Goal: Information Seeking & Learning: Learn about a topic

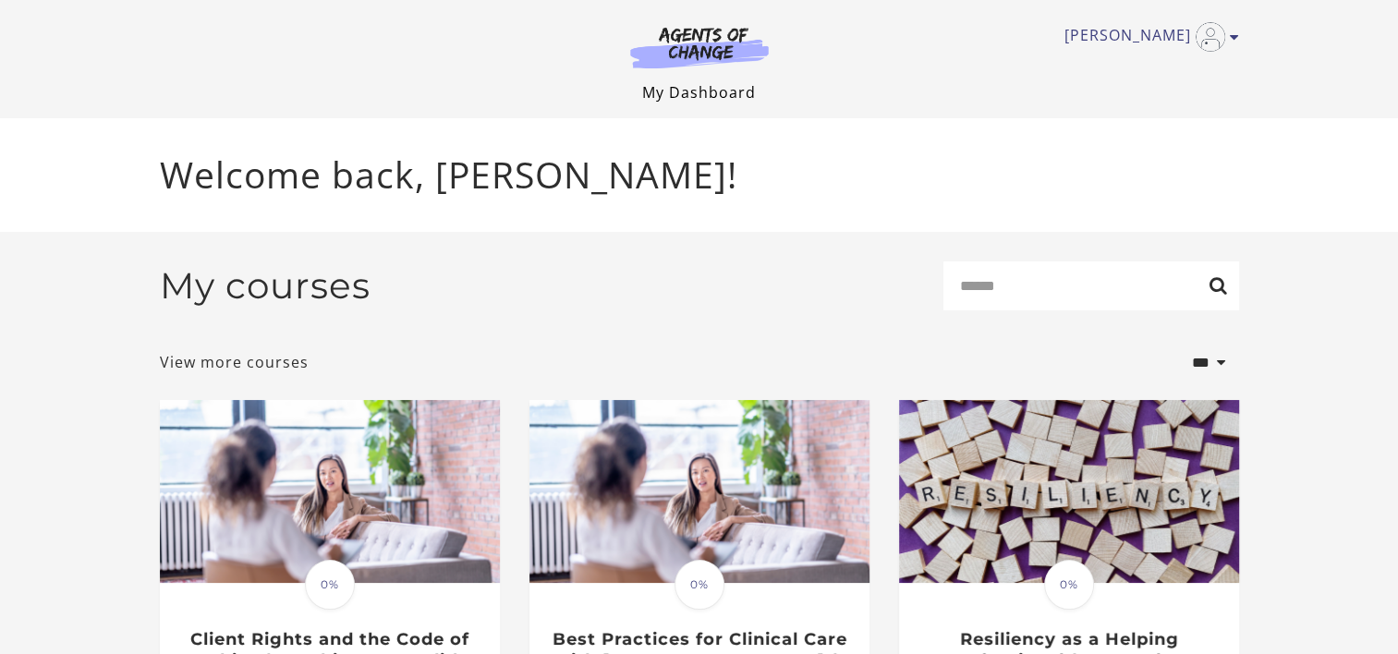
click at [664, 92] on link "My Dashboard" at bounding box center [699, 92] width 114 height 20
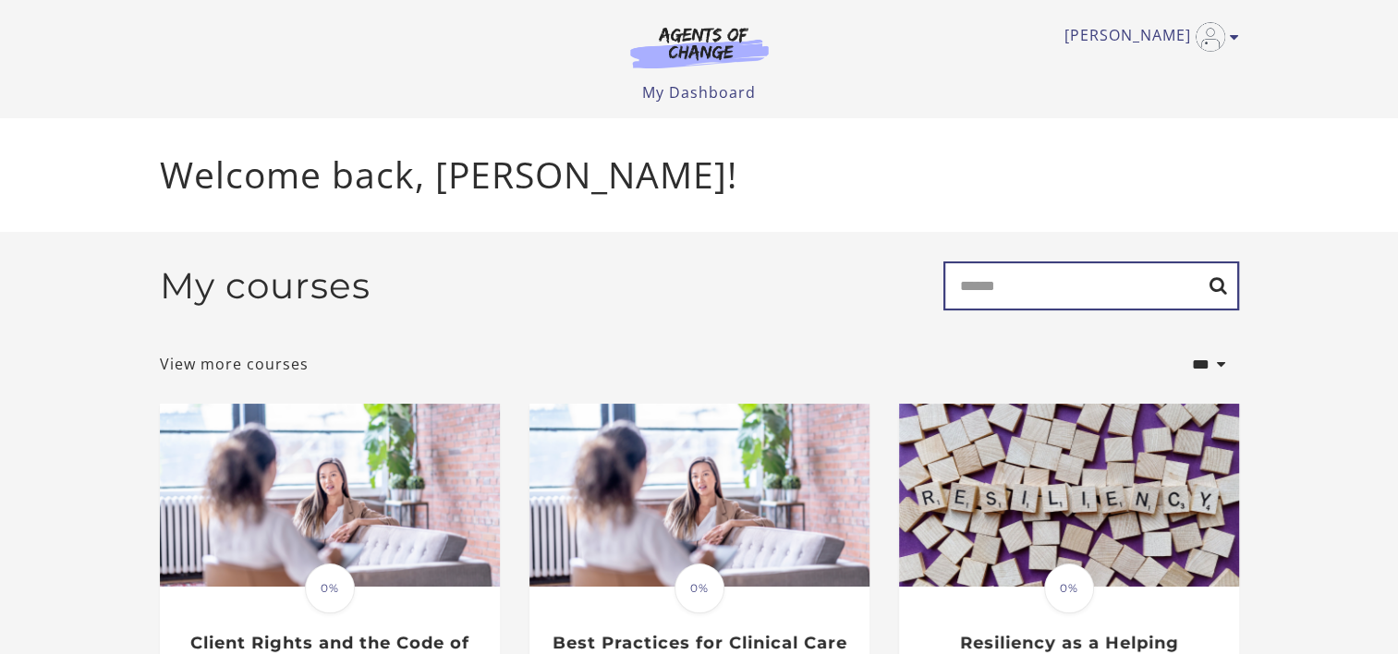
click at [1018, 286] on input "Search" at bounding box center [1091, 286] width 296 height 49
type input "**********"
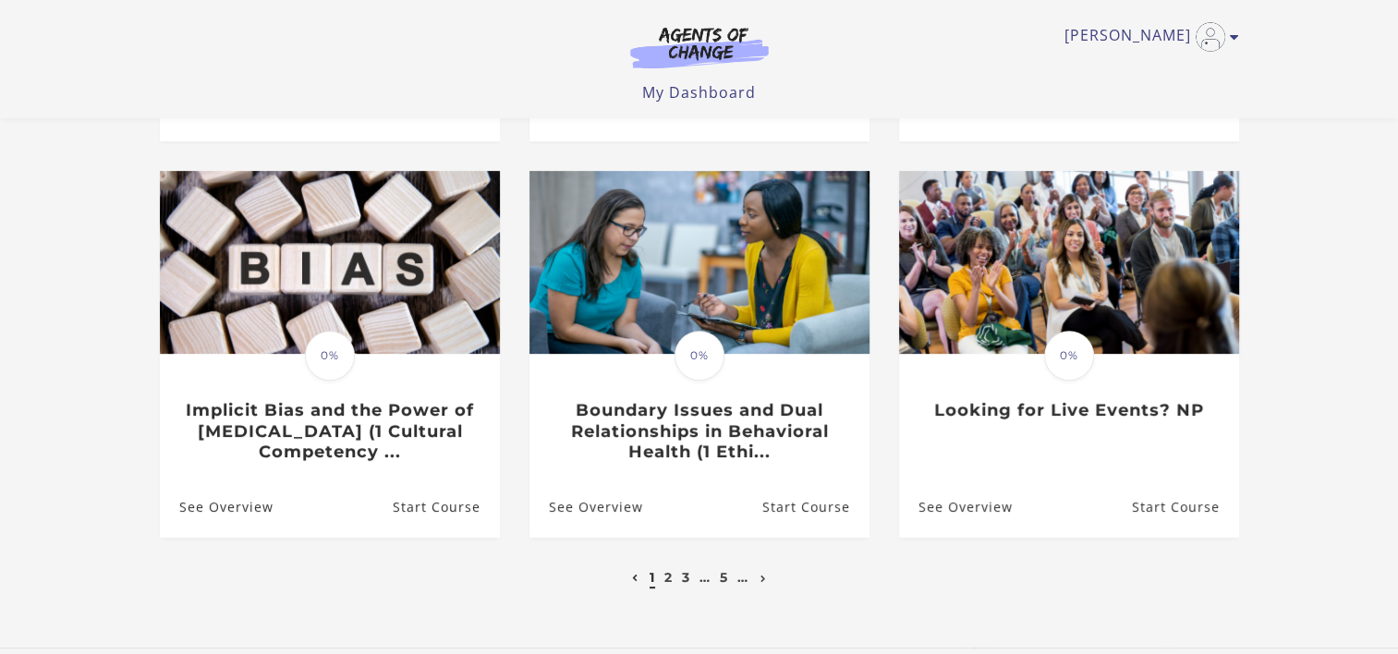
scroll to position [554, 0]
click at [724, 577] on link "5" at bounding box center [724, 576] width 8 height 17
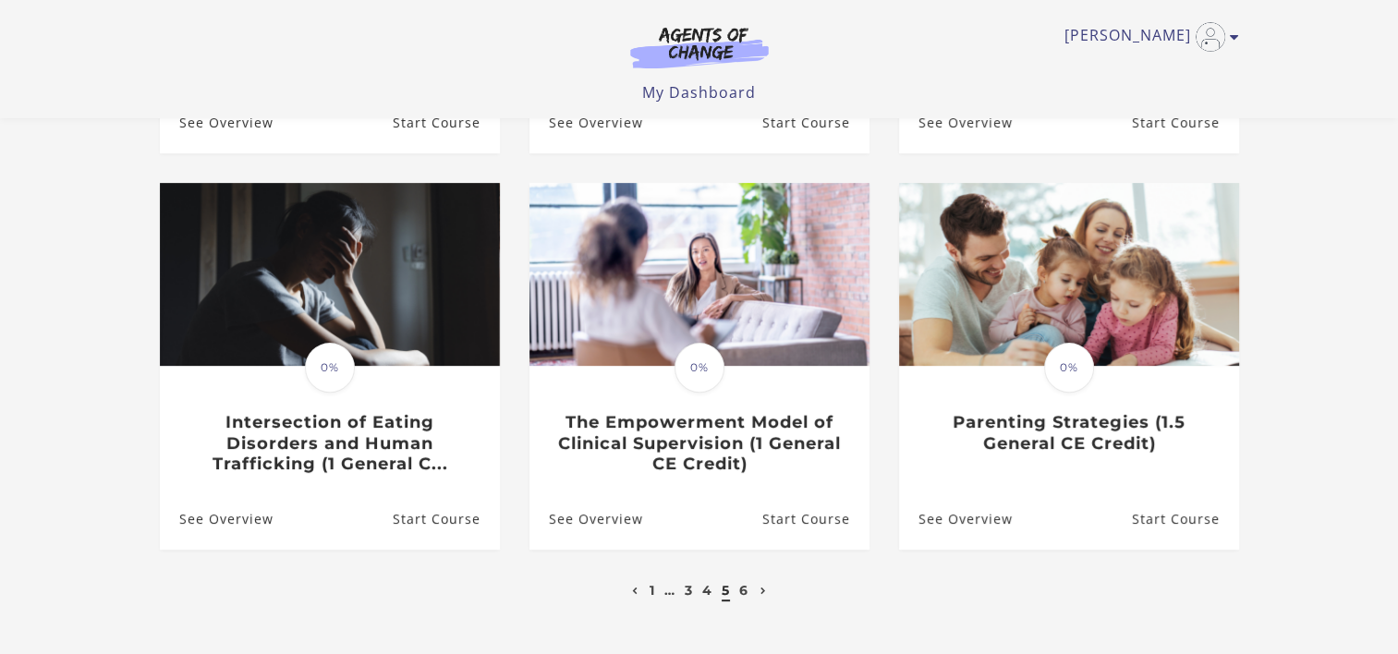
scroll to position [480, 0]
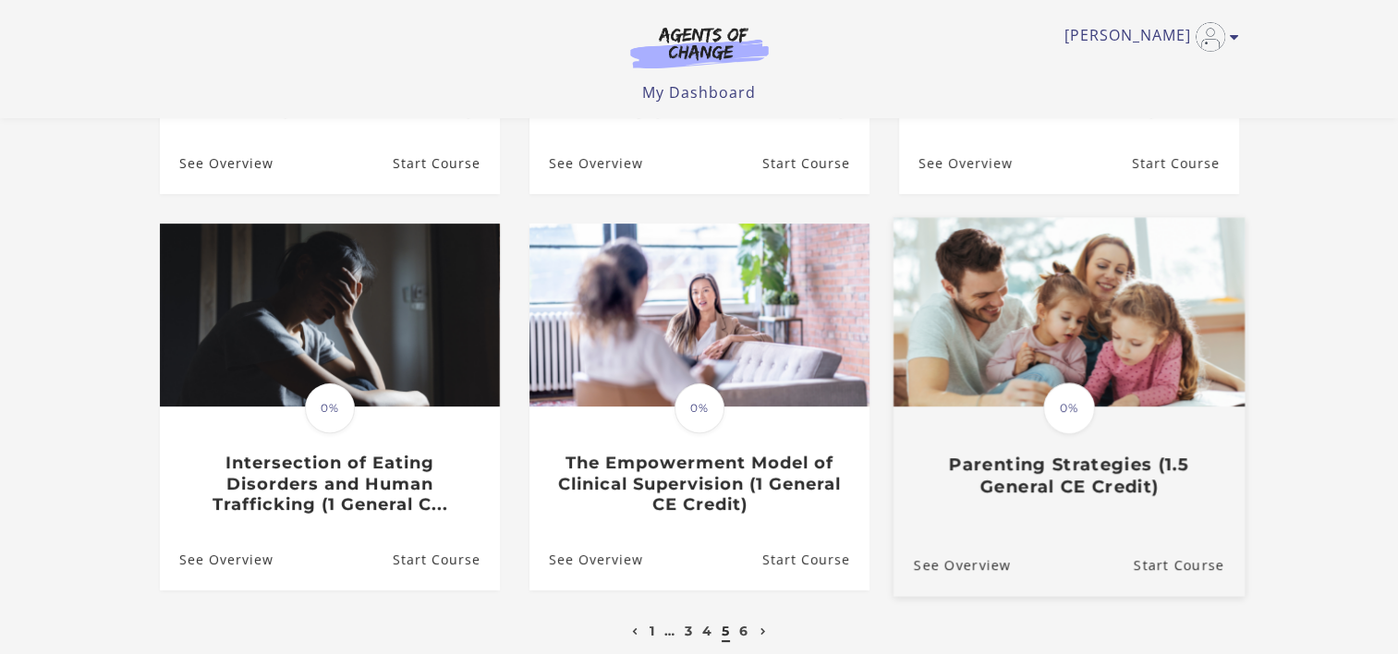
click at [1029, 403] on img at bounding box center [1068, 312] width 351 height 189
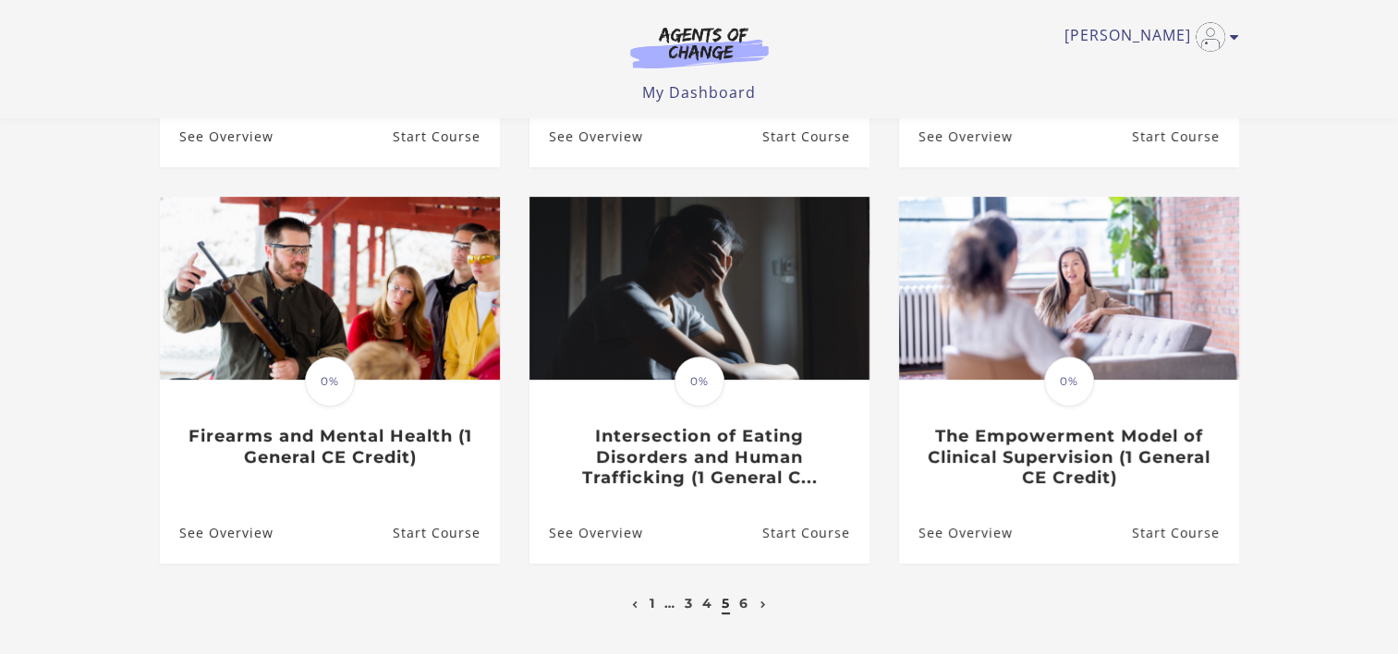
scroll to position [480, 0]
